Goal: Task Accomplishment & Management: Complete application form

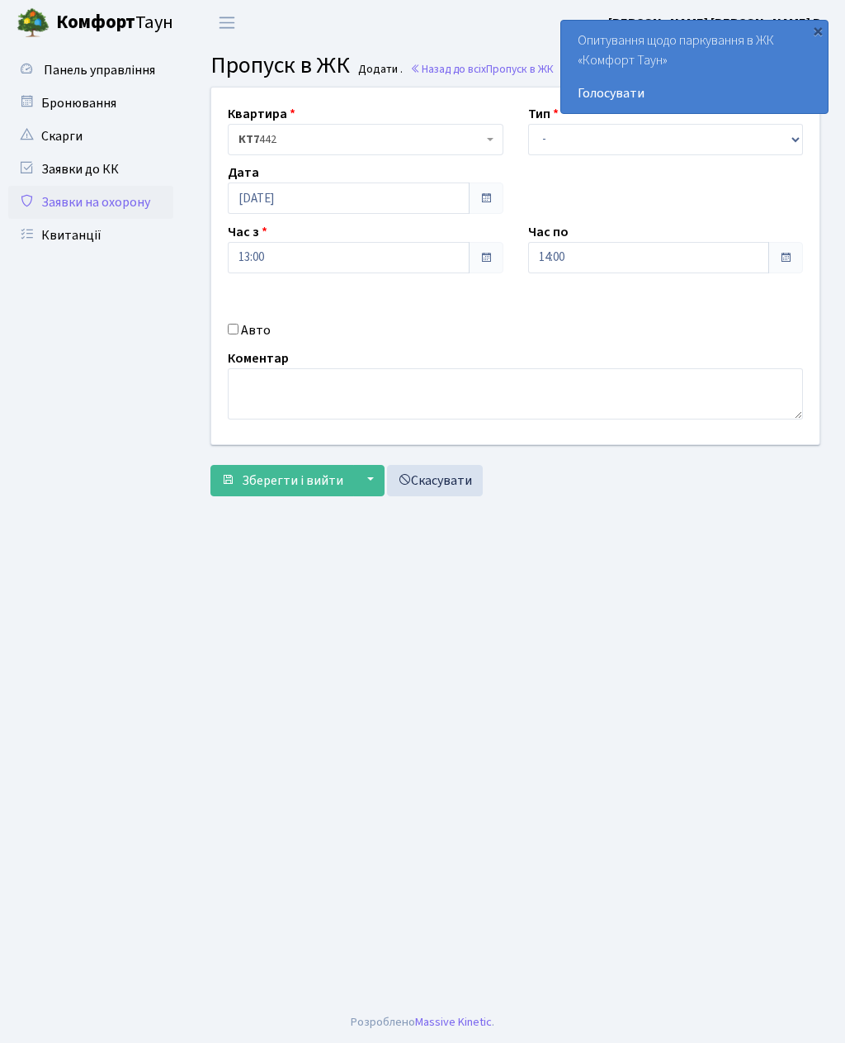
select select "1"
click at [491, 394] on textarea at bounding box center [515, 393] width 575 height 51
type textarea "Глово"
click at [303, 479] on span "Зберегти і вийти" at bounding box center [293, 480] width 102 height 18
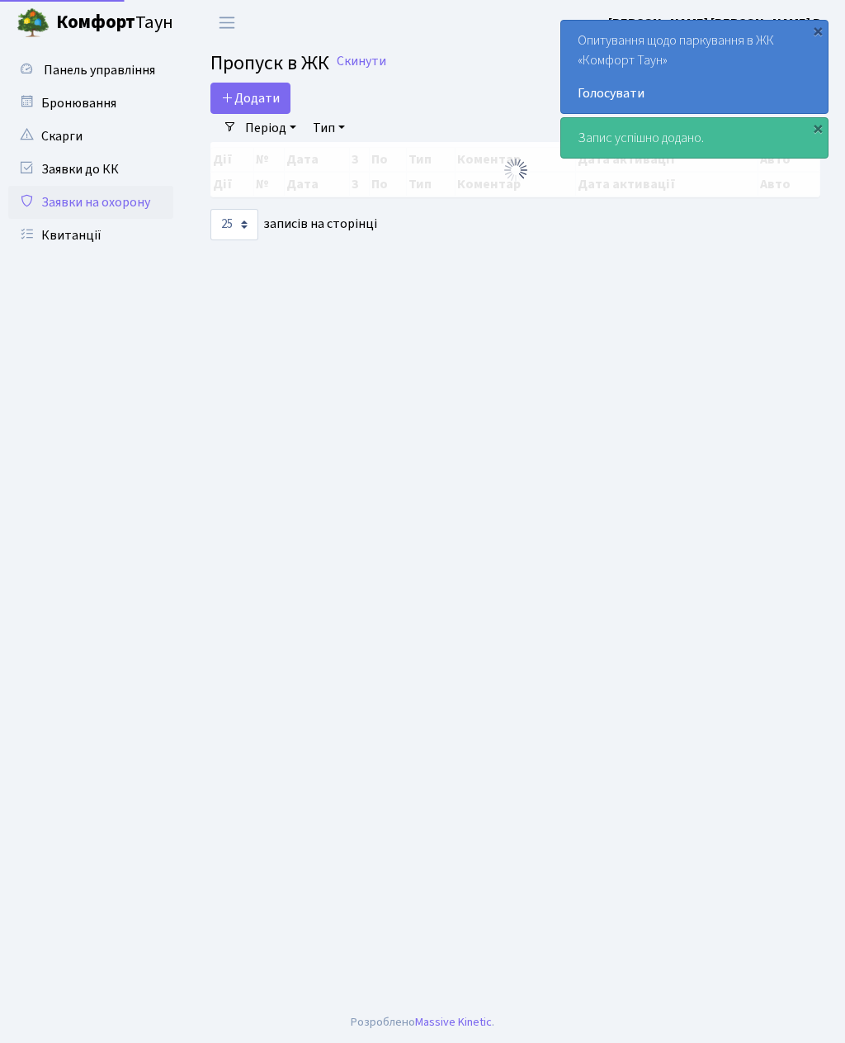
select select "25"
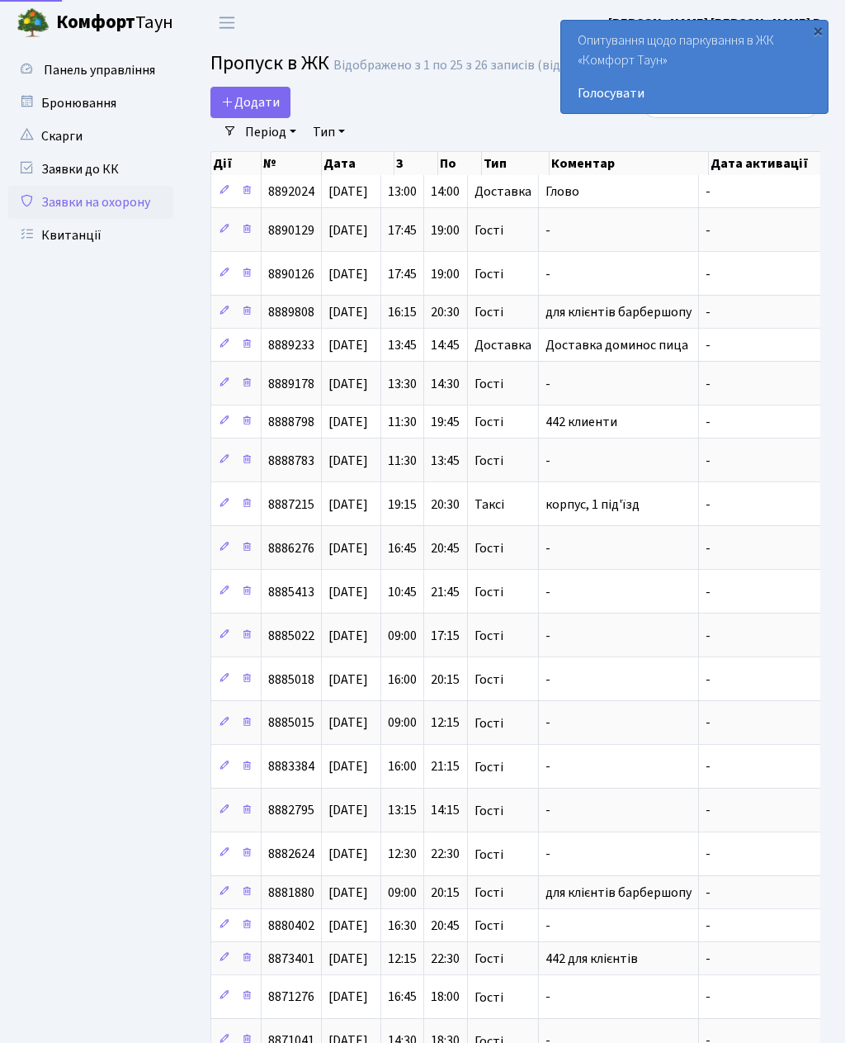
click at [253, 99] on span "Додати" at bounding box center [250, 102] width 59 height 18
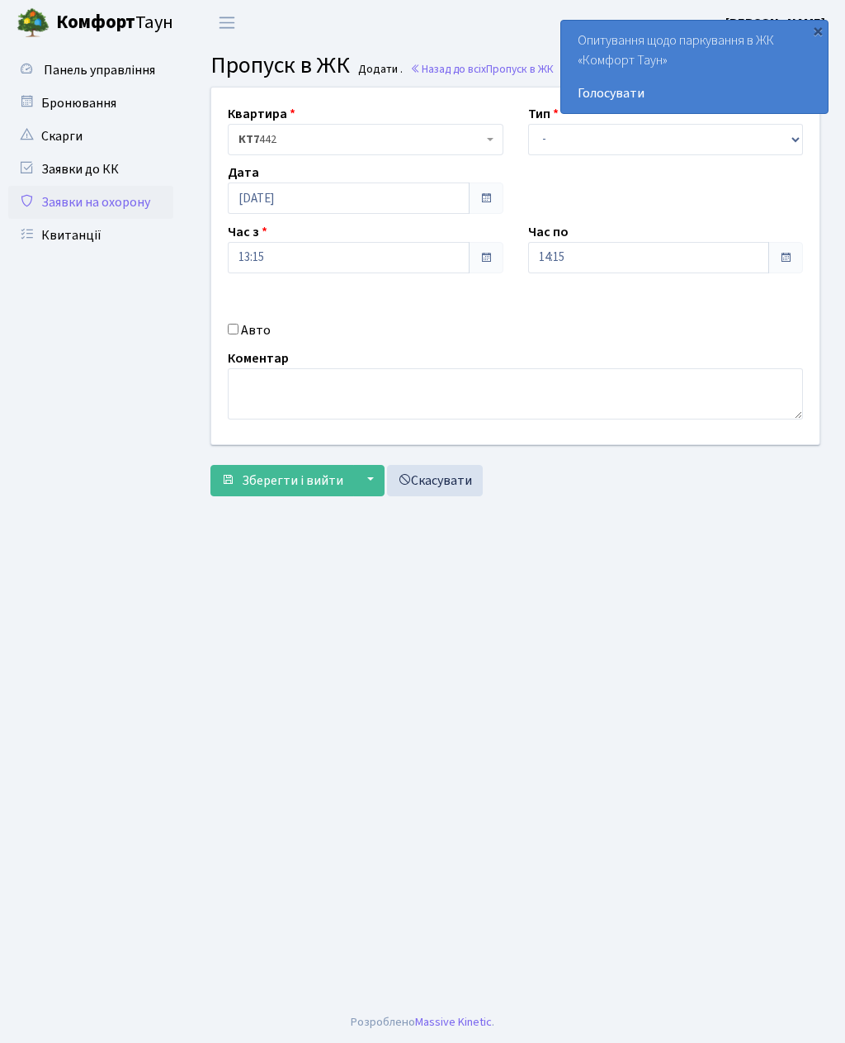
click at [234, 334] on input "Авто" at bounding box center [233, 329] width 11 height 11
checkbox input "true"
click at [584, 268] on input "14:15" at bounding box center [649, 257] width 242 height 31
click at [573, 321] on icon at bounding box center [574, 314] width 45 height 45
click at [571, 316] on icon at bounding box center [574, 314] width 45 height 45
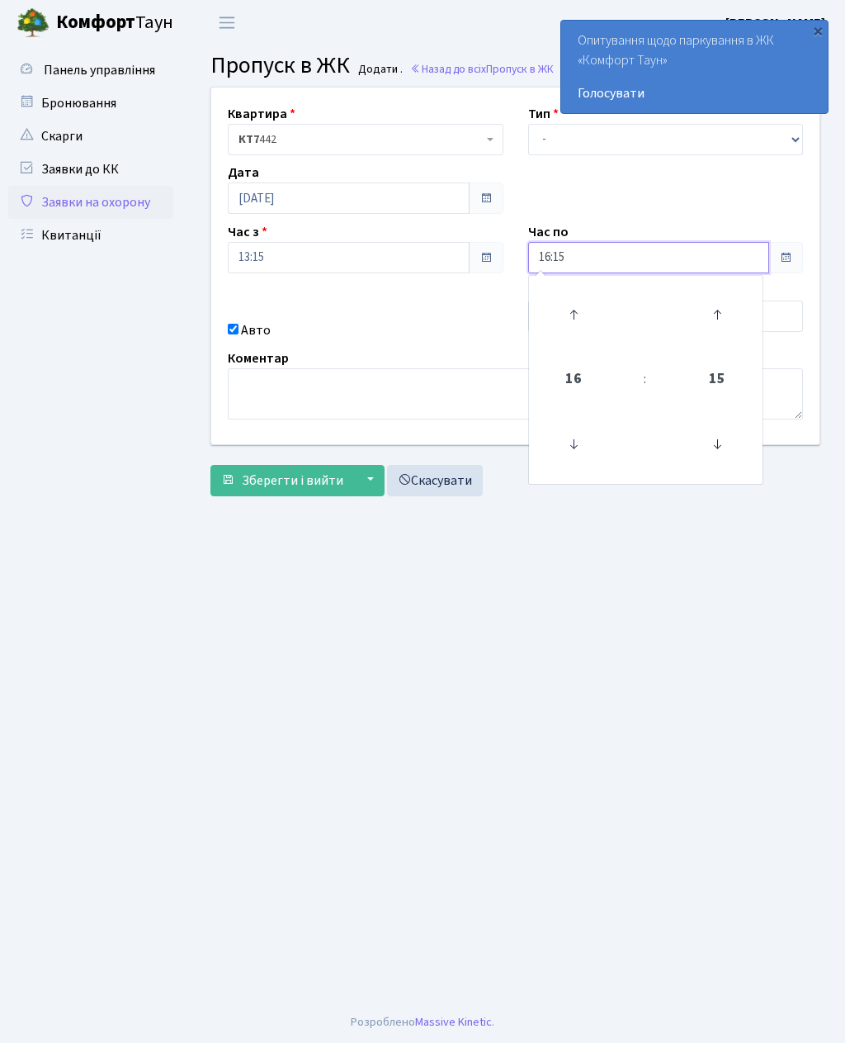
click at [575, 315] on icon at bounding box center [574, 314] width 45 height 45
click at [566, 313] on icon at bounding box center [574, 314] width 45 height 45
type input "18:15"
click at [523, 586] on main "Admin Пропуск в ЖК Додати Пропуск в ЖК Додати . Назад до всіх Пропуск в ЖК Квар…" at bounding box center [516, 523] width 660 height 956
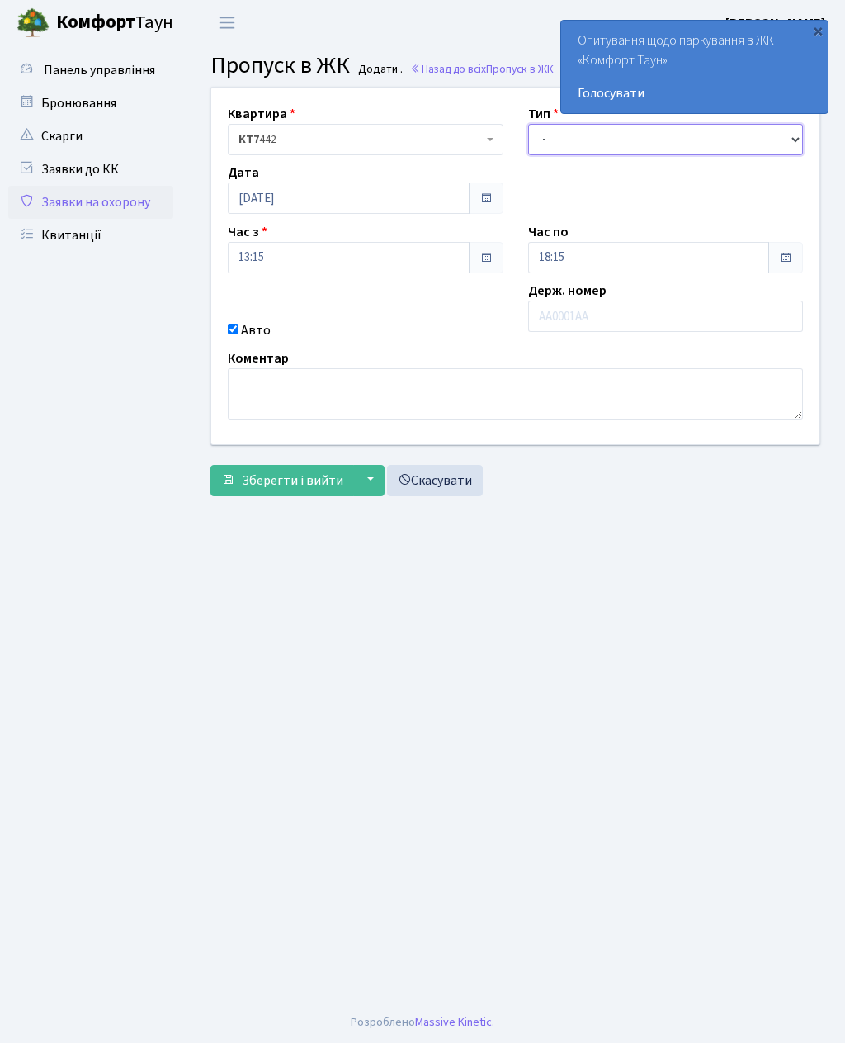
click at [553, 144] on select "- Доставка Таксі Гості Сервіс" at bounding box center [666, 139] width 276 height 31
select select "3"
click at [574, 320] on input "text" at bounding box center [666, 316] width 276 height 31
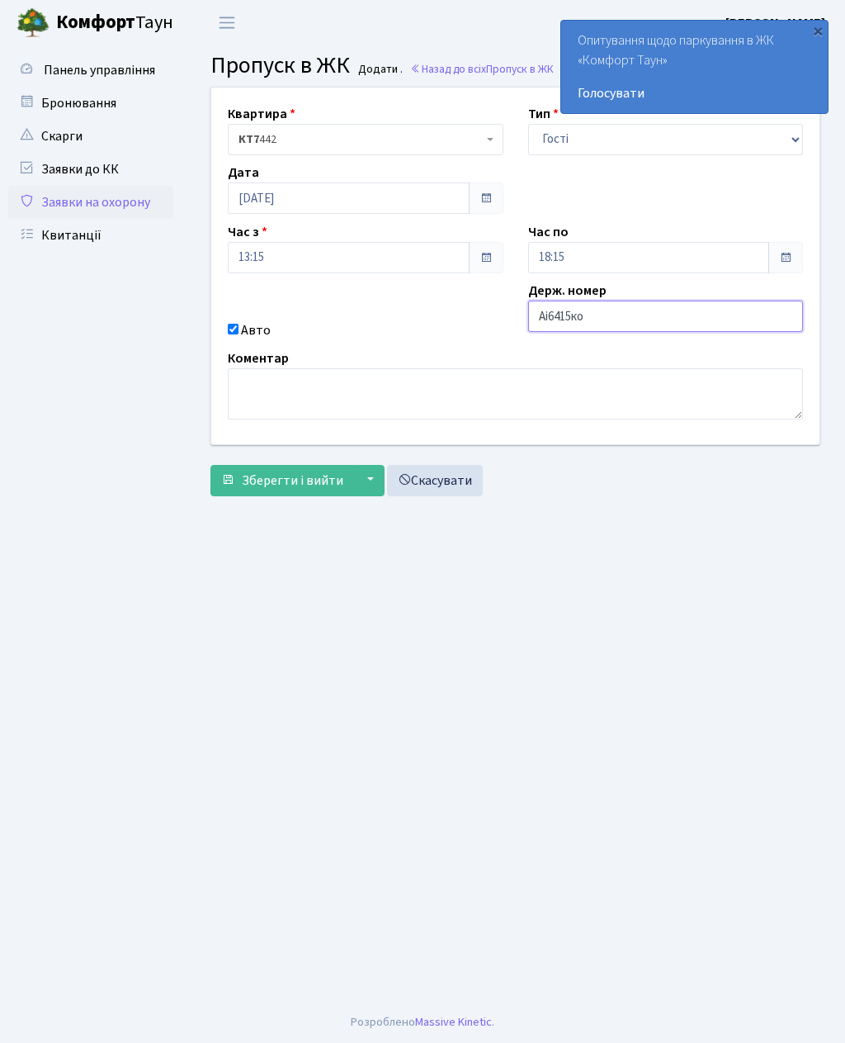
type input "Аі6415ко"
click at [301, 476] on span "Зберегти і вийти" at bounding box center [293, 480] width 102 height 18
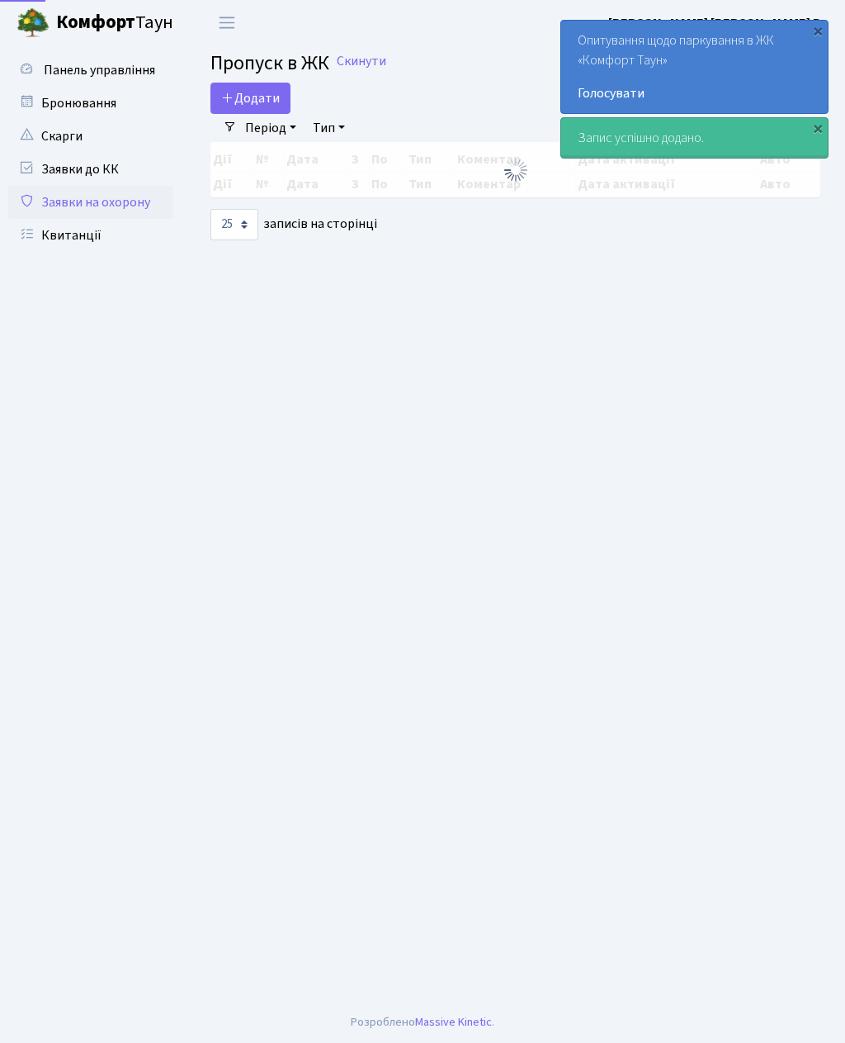
select select "25"
